Goal: Task Accomplishment & Management: Complete application form

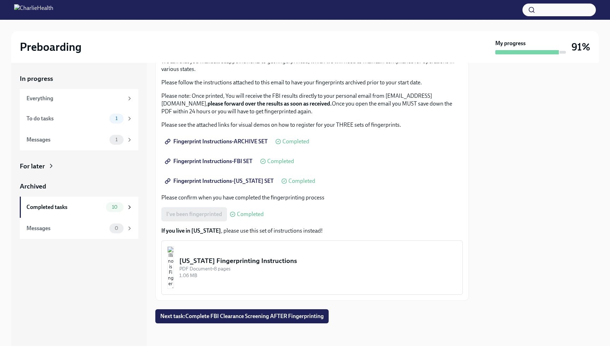
scroll to position [53, 0]
click at [296, 318] on span "Next task : Complete FBI Clearance Screening AFTER Fingerprinting" at bounding box center [241, 316] width 163 height 7
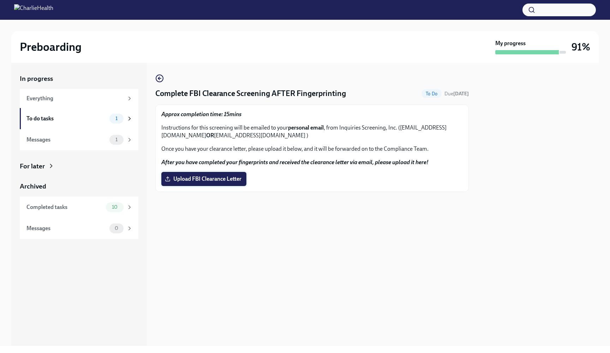
click at [204, 180] on span "Upload FBI Clearance Letter" at bounding box center [203, 178] width 75 height 7
click at [0, 0] on input "Upload FBI Clearance Letter" at bounding box center [0, 0] width 0 height 0
click at [193, 175] on span "Upload FBI Clearance Letter" at bounding box center [203, 178] width 75 height 7
click at [0, 0] on input "Upload FBI Clearance Letter" at bounding box center [0, 0] width 0 height 0
click at [73, 140] on div "Messages" at bounding box center [66, 140] width 80 height 8
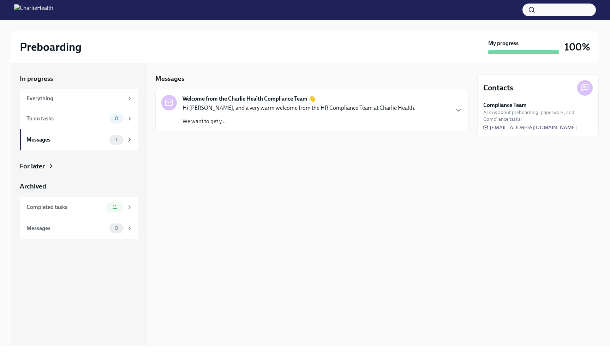
click at [229, 106] on p "Hi [PERSON_NAME], and a very warm welcome from the HR Compliance Team at Charli…" at bounding box center [299, 108] width 233 height 8
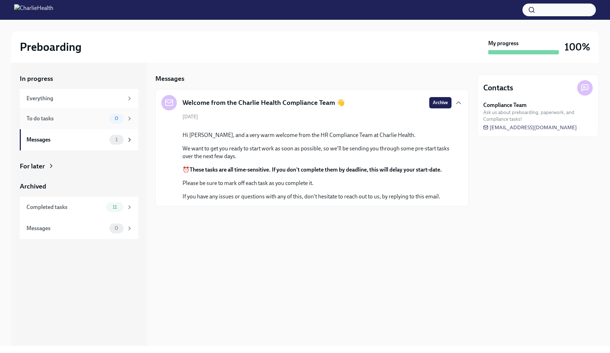
click at [53, 117] on div "To do tasks" at bounding box center [66, 119] width 80 height 8
